Goal: Transaction & Acquisition: Purchase product/service

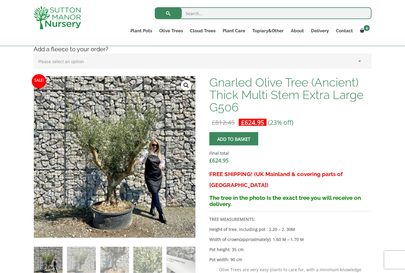
scroll to position [155, 0]
click at [86, 267] on img at bounding box center [81, 260] width 29 height 29
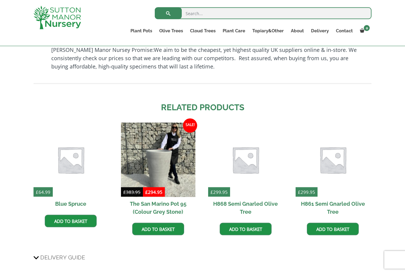
scroll to position [574, 0]
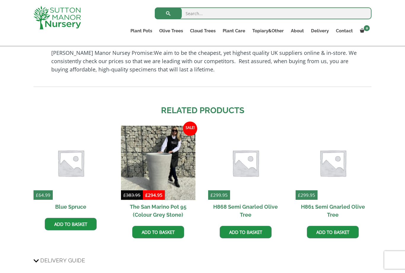
click at [248, 156] on img at bounding box center [245, 163] width 74 height 74
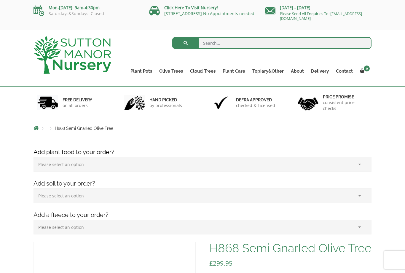
click at [0, 0] on link "Gnarled Olive Trees (Bella Range)" at bounding box center [0, 0] width 0 height 0
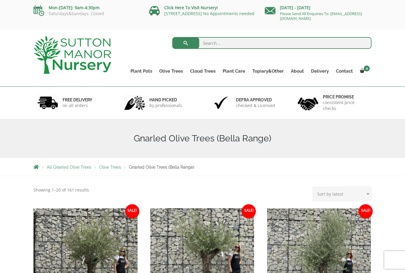
click at [0, 0] on link "Gnarled Olive Trees (Grande Range)" at bounding box center [0, 0] width 0 height 0
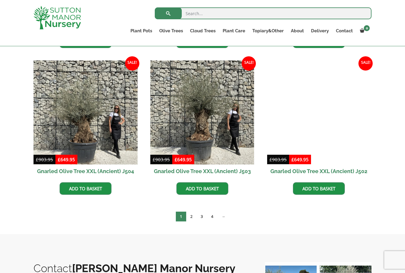
scroll to position [869, 0]
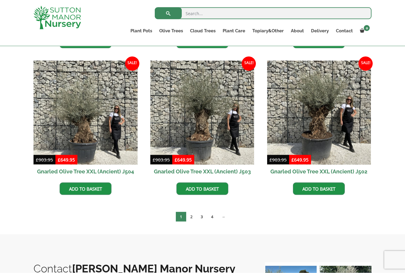
click at [193, 216] on link "2" at bounding box center [191, 217] width 10 height 10
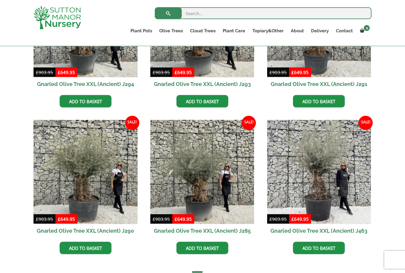
scroll to position [810, 0]
click at [215, 180] on img at bounding box center [202, 172] width 104 height 104
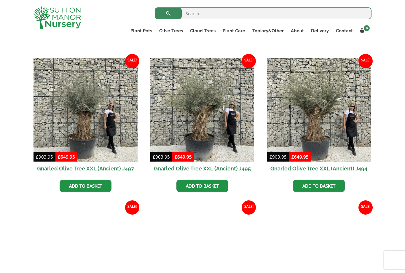
scroll to position [269, 0]
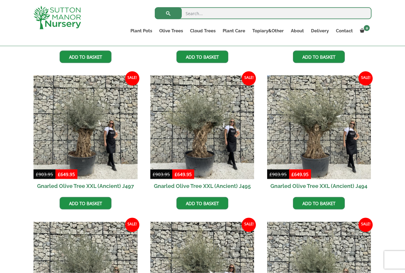
click at [322, 30] on link "Delivery" at bounding box center [319, 31] width 25 height 8
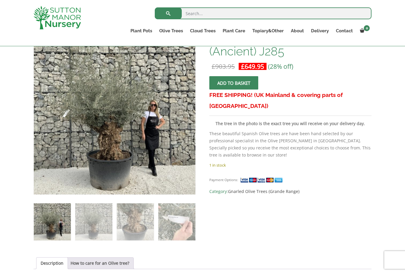
scroll to position [112, 0]
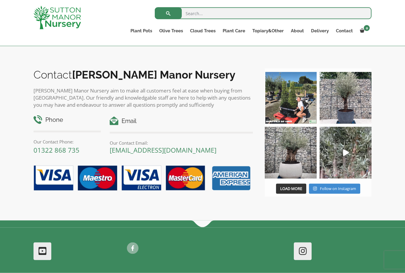
scroll to position [982, 0]
